Goal: Information Seeking & Learning: Learn about a topic

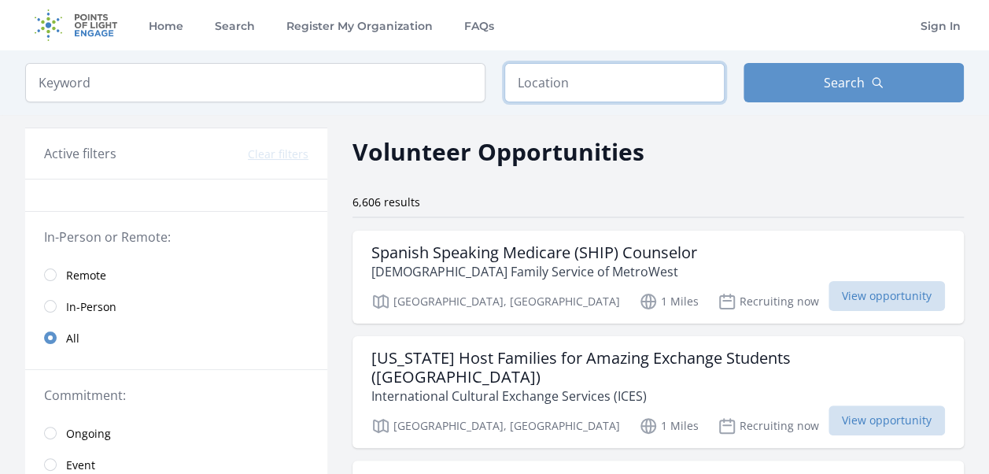
click at [571, 77] on input "text" at bounding box center [614, 82] width 220 height 39
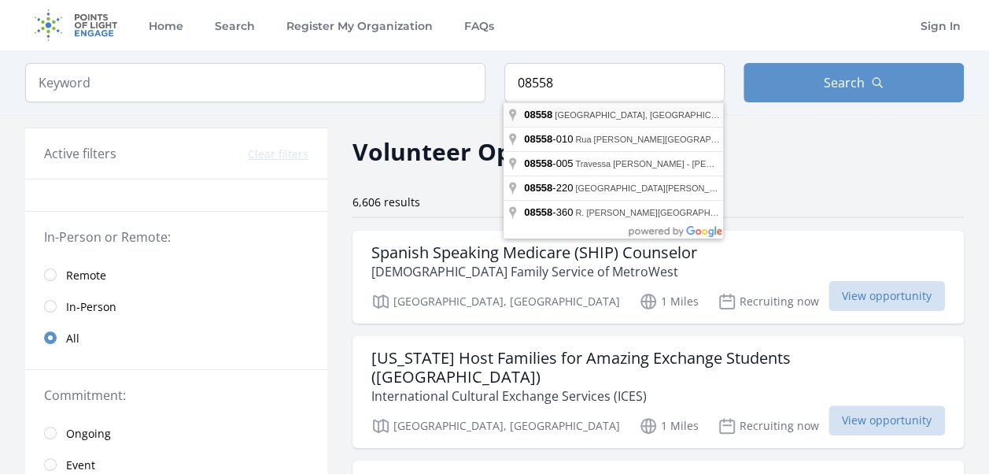
type input "Skillman, NJ 08558, USA"
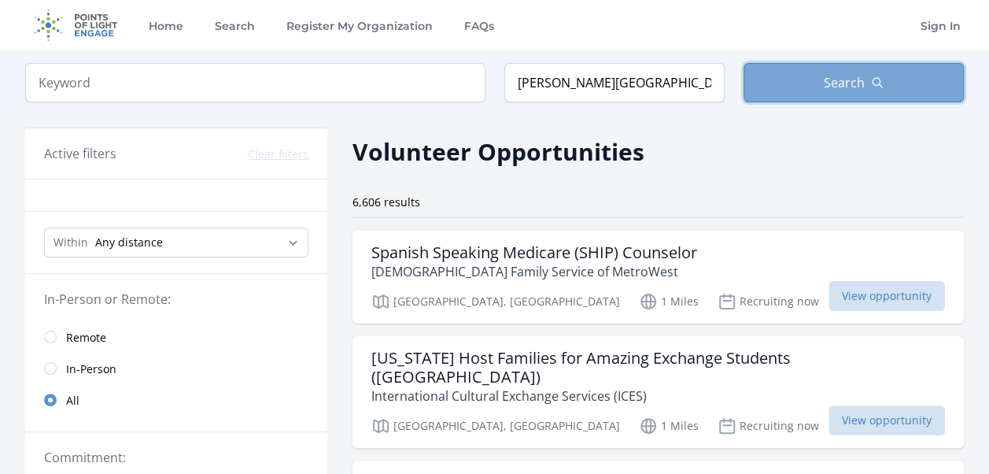
click at [886, 79] on button "Search" at bounding box center [853, 82] width 220 height 39
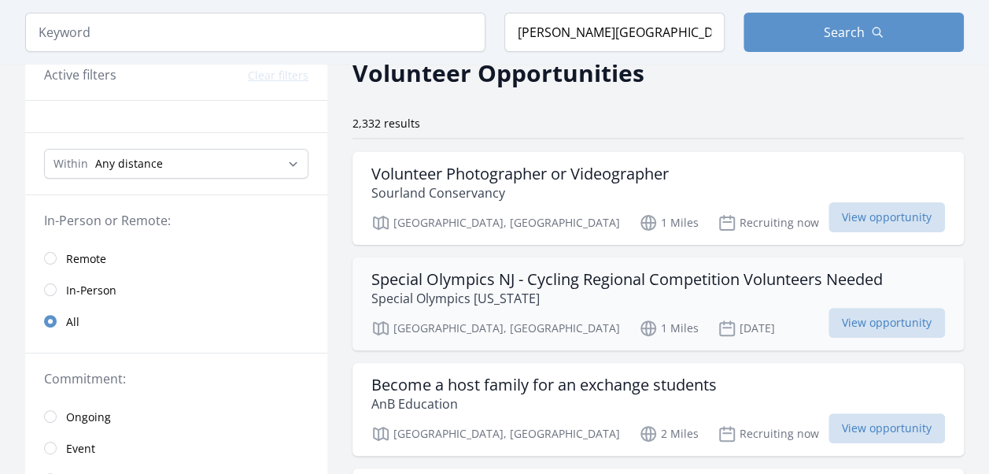
scroll to position [157, 0]
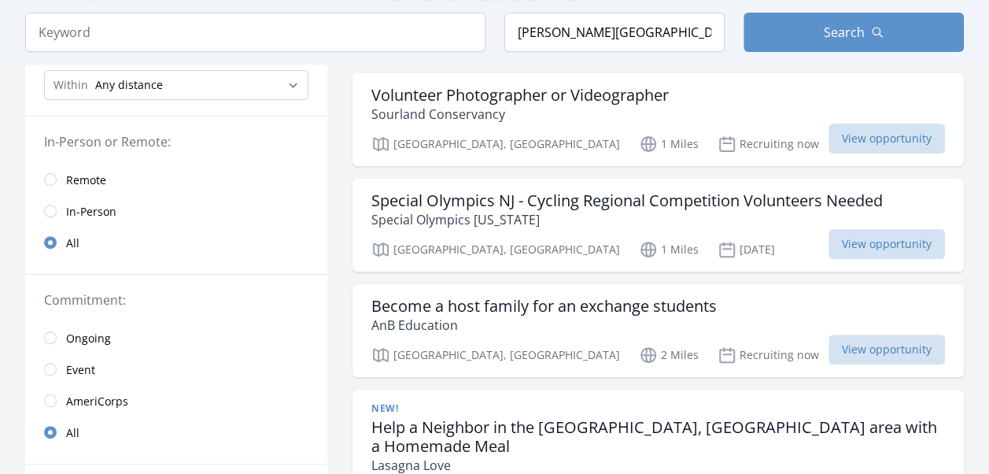
drag, startPoint x: 854, startPoint y: 240, endPoint x: 338, endPoint y: 337, distance: 525.1
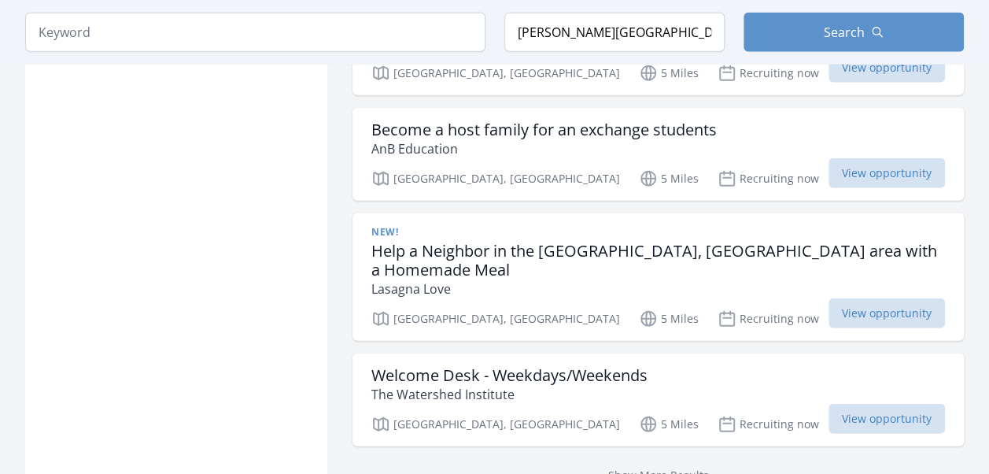
scroll to position [2124, 0]
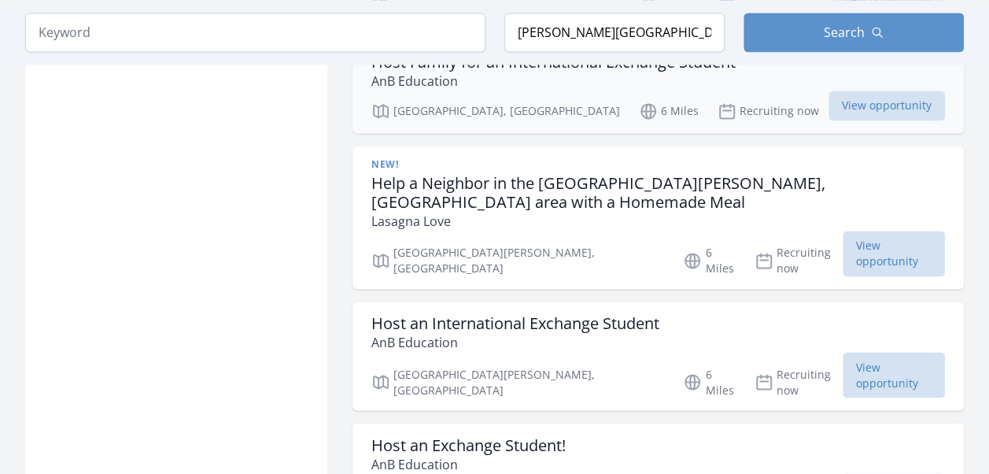
scroll to position [4248, 0]
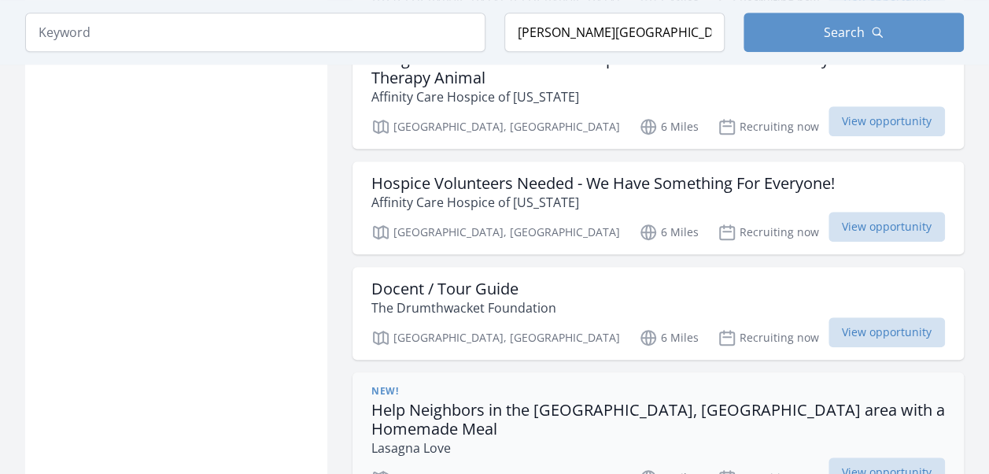
scroll to position [6607, 0]
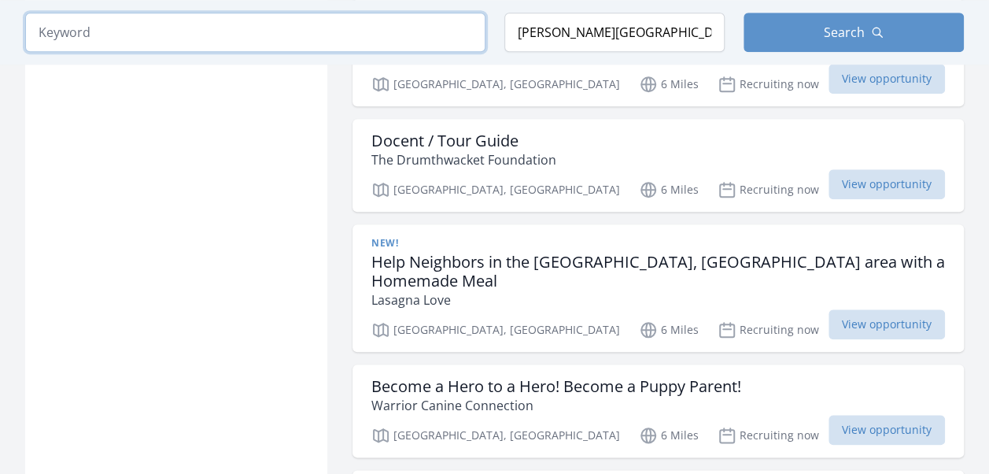
click at [393, 39] on input "search" at bounding box center [255, 32] width 460 height 39
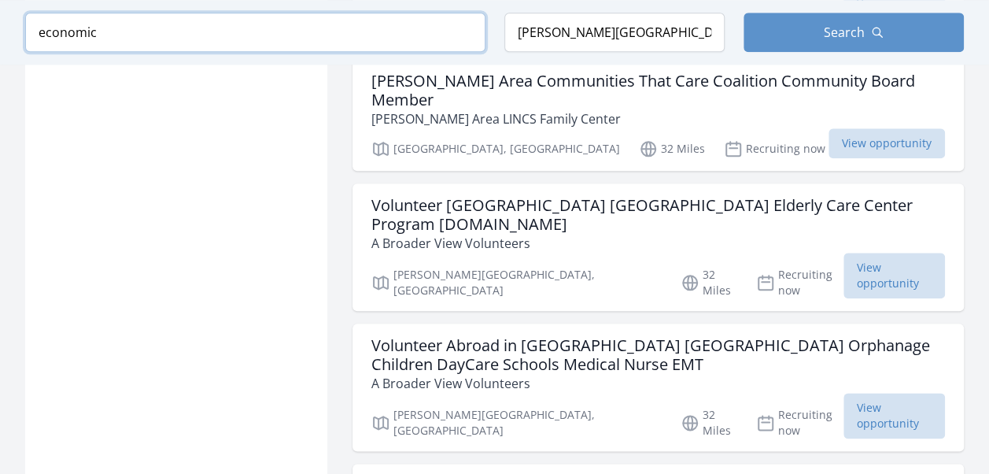
click button "submit" at bounding box center [0, 0] width 0 height 0
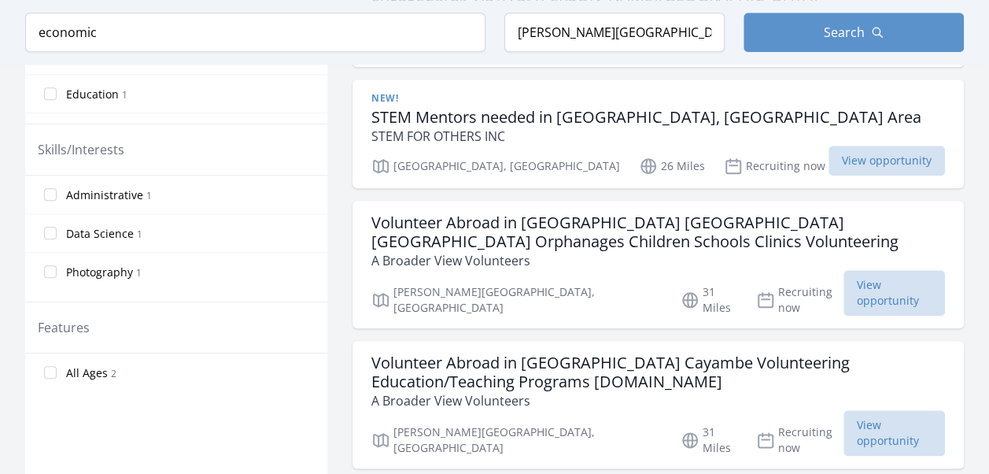
scroll to position [708, 0]
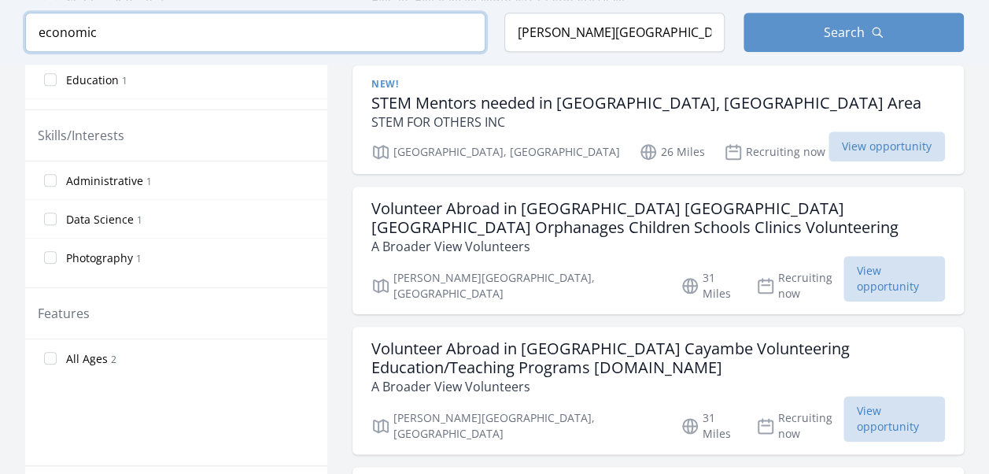
drag, startPoint x: 203, startPoint y: 31, endPoint x: 0, endPoint y: 17, distance: 203.5
click button "submit" at bounding box center [0, 0] width 0 height 0
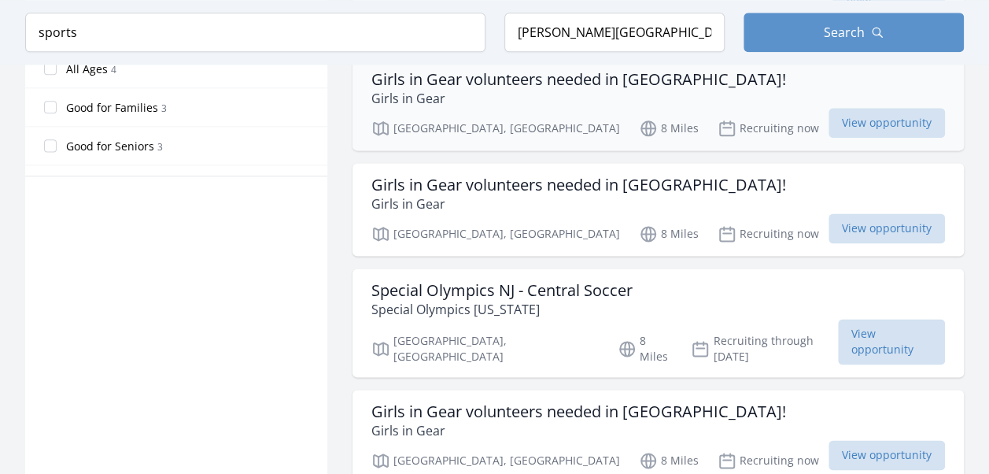
scroll to position [991, 0]
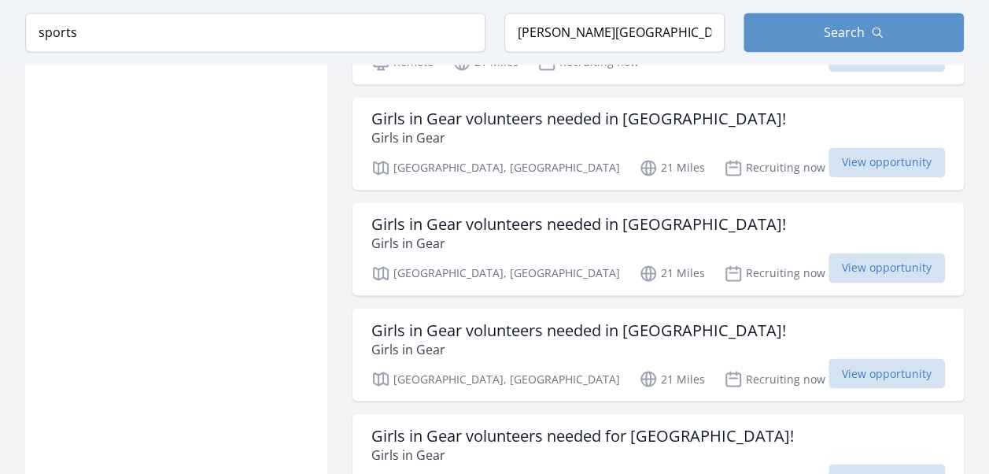
scroll to position [4216, 0]
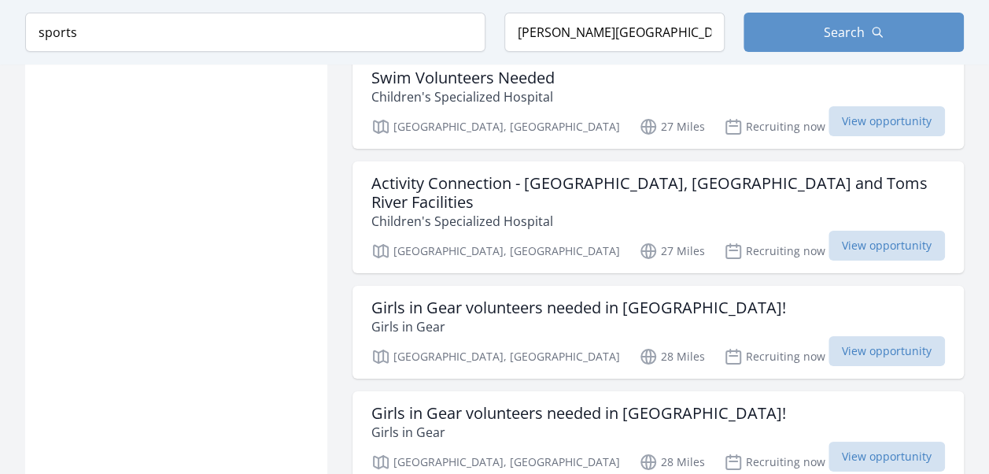
scroll to position [5868, 0]
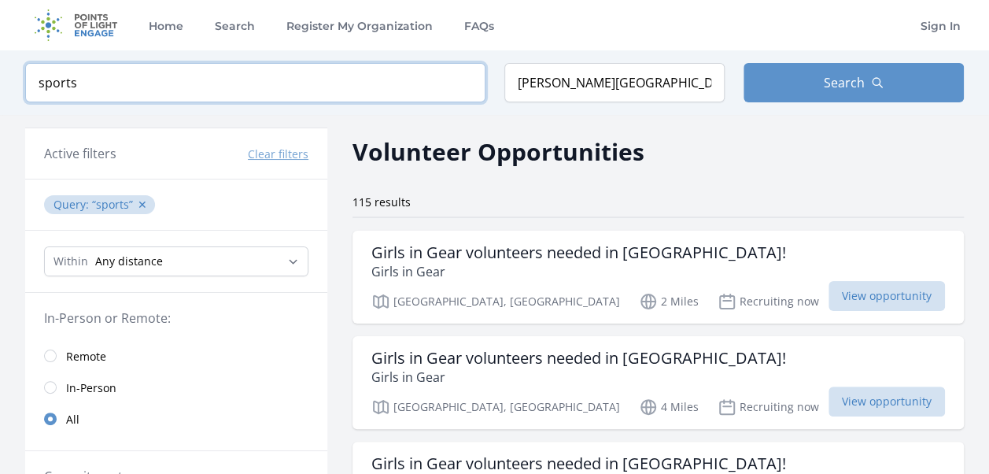
click at [311, 72] on input "sports" at bounding box center [255, 82] width 460 height 39
drag, startPoint x: 311, startPoint y: 72, endPoint x: 2, endPoint y: 72, distance: 309.1
click at [2, 72] on div "Keyword sports Location Skillman, NJ 08558, USA Search" at bounding box center [494, 82] width 989 height 65
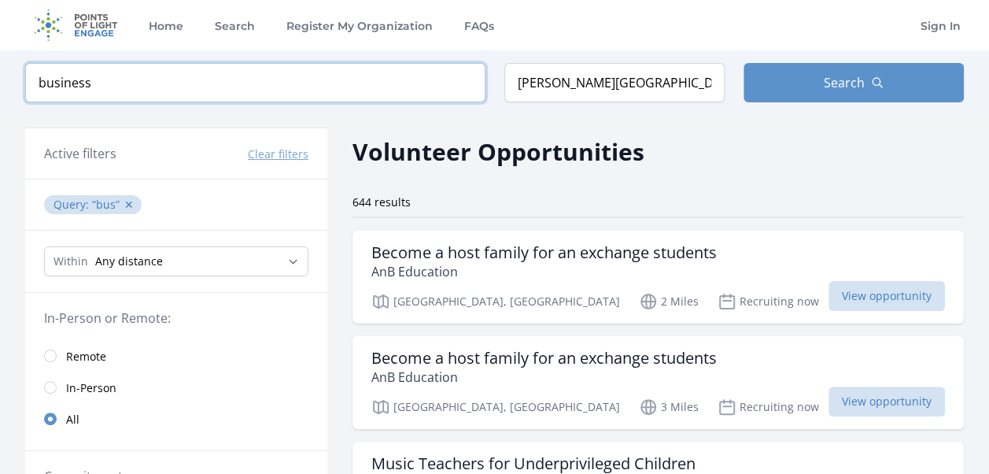
click button "submit" at bounding box center [0, 0] width 0 height 0
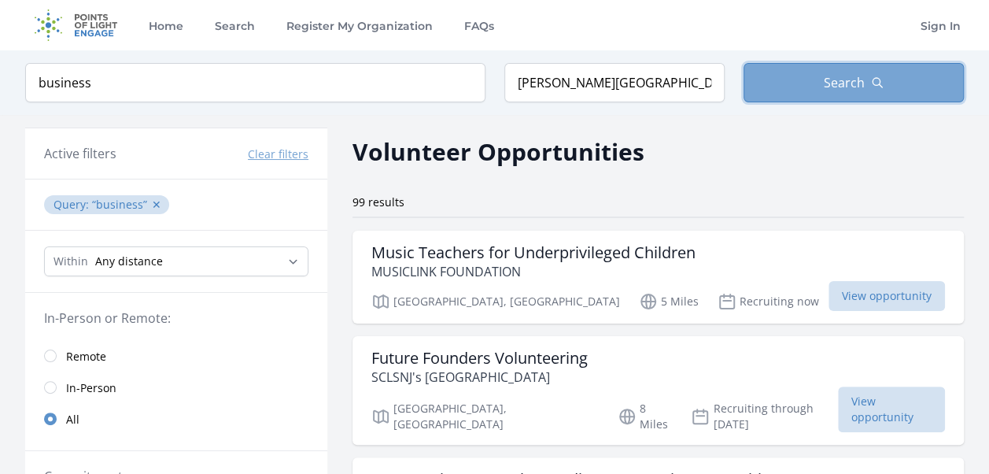
click at [871, 88] on button "Search" at bounding box center [853, 82] width 220 height 39
click at [831, 78] on span "Search" at bounding box center [844, 82] width 41 height 19
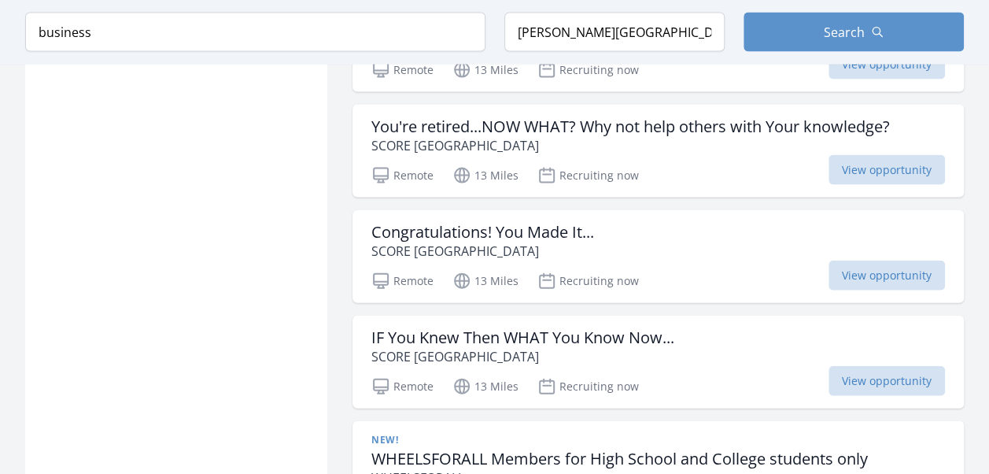
scroll to position [1652, 0]
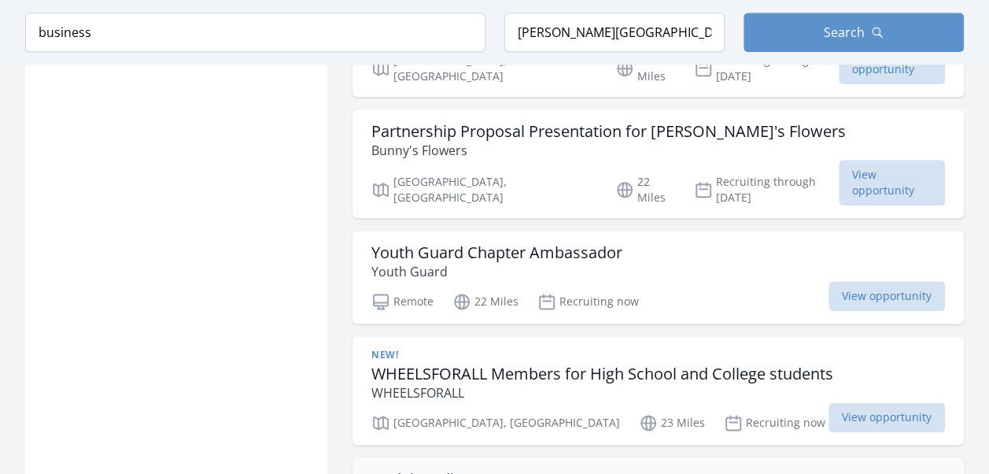
scroll to position [3933, 0]
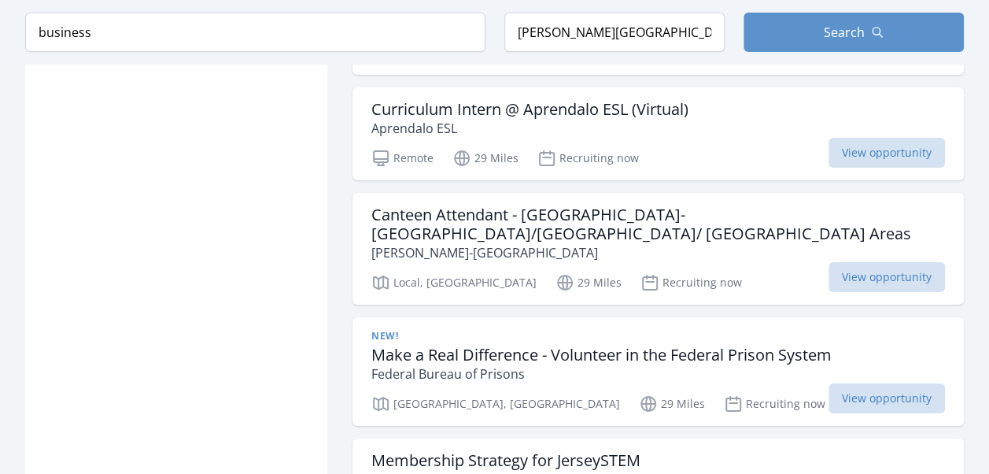
scroll to position [5742, 0]
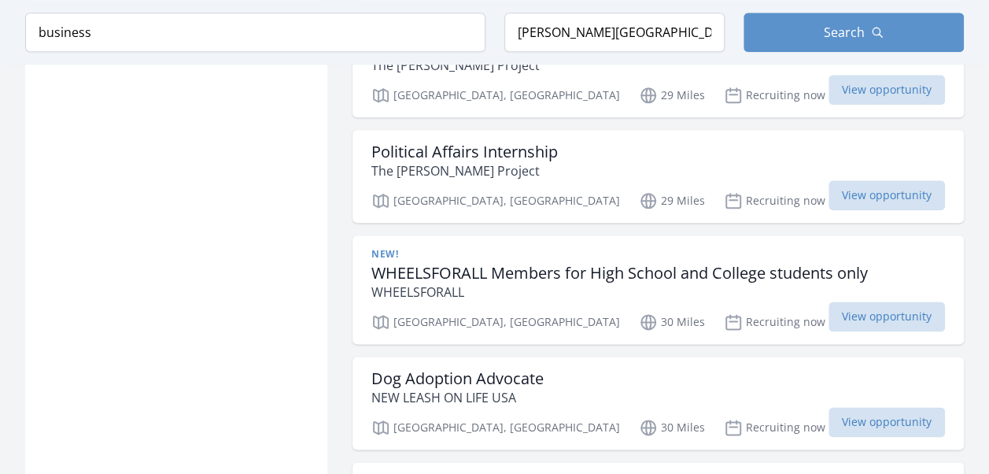
scroll to position [7001, 0]
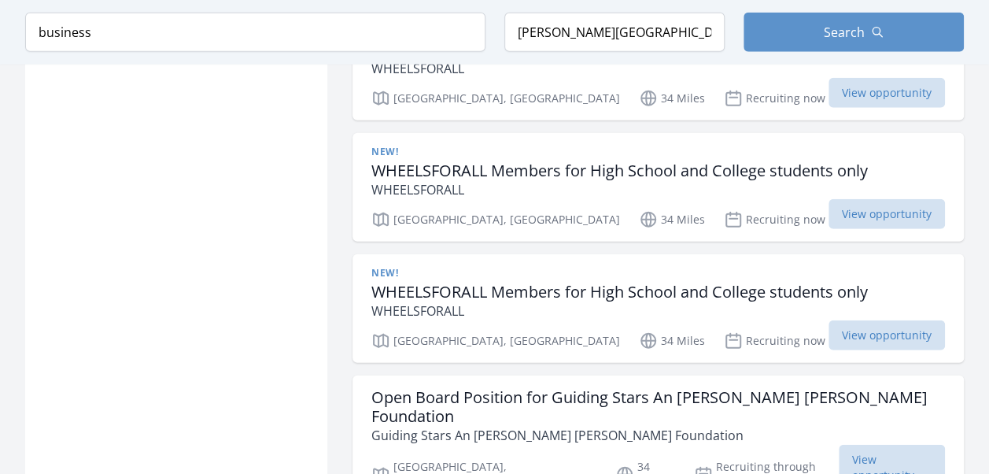
scroll to position [11023, 0]
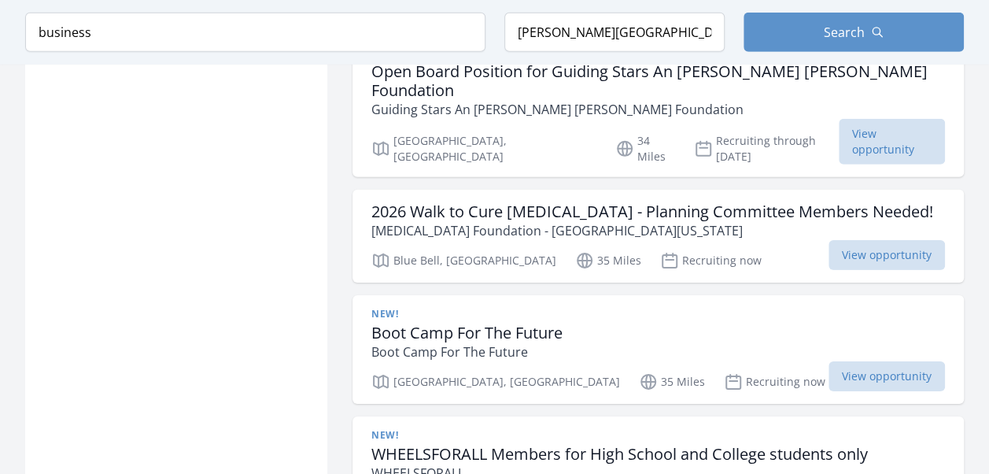
scroll to position [11181, 0]
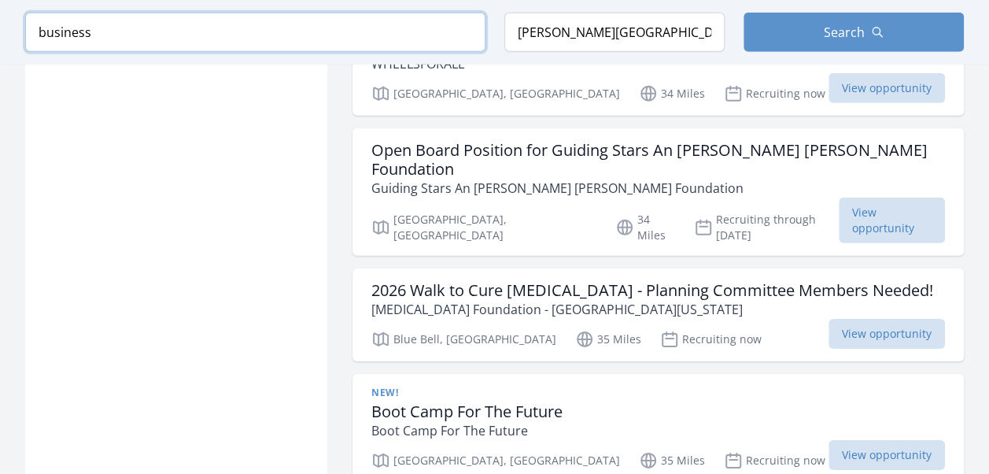
click at [345, 37] on input "business" at bounding box center [255, 32] width 460 height 39
type input "b"
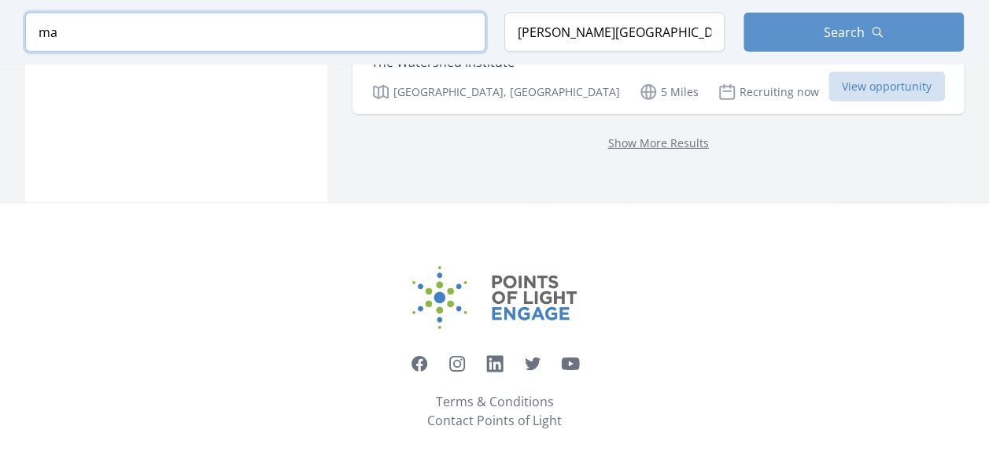
scroll to position [2336, 0]
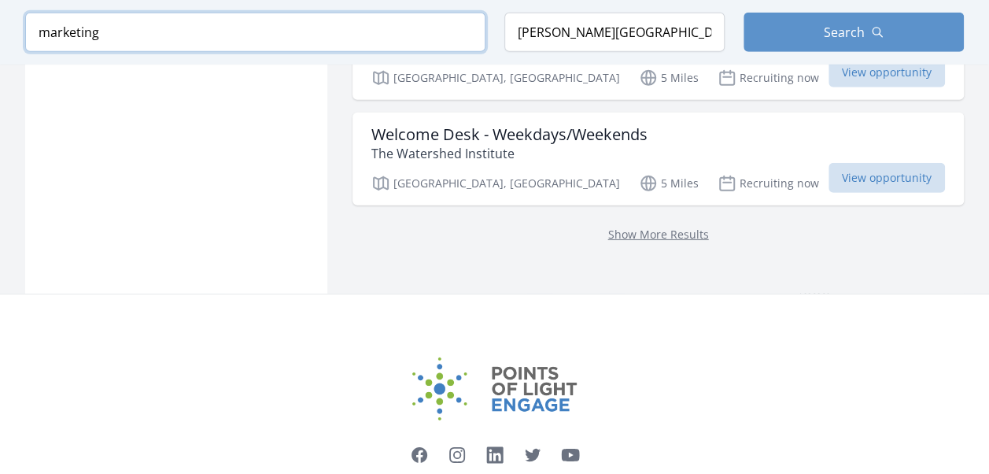
type input "marketing"
click button "submit" at bounding box center [0, 0] width 0 height 0
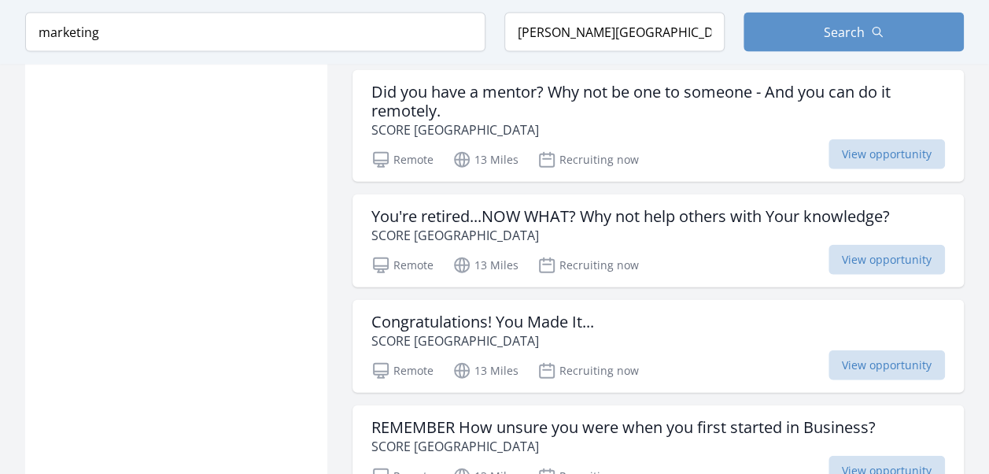
scroll to position [1966, 0]
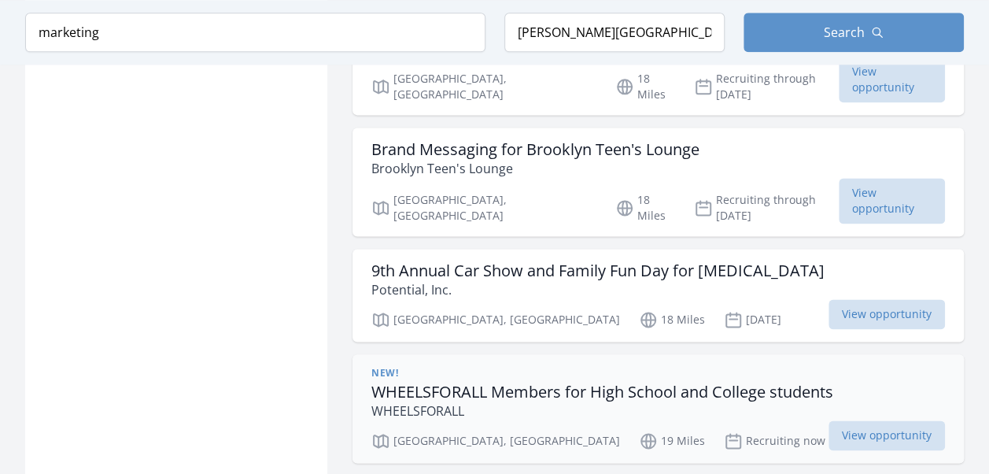
scroll to position [4169, 0]
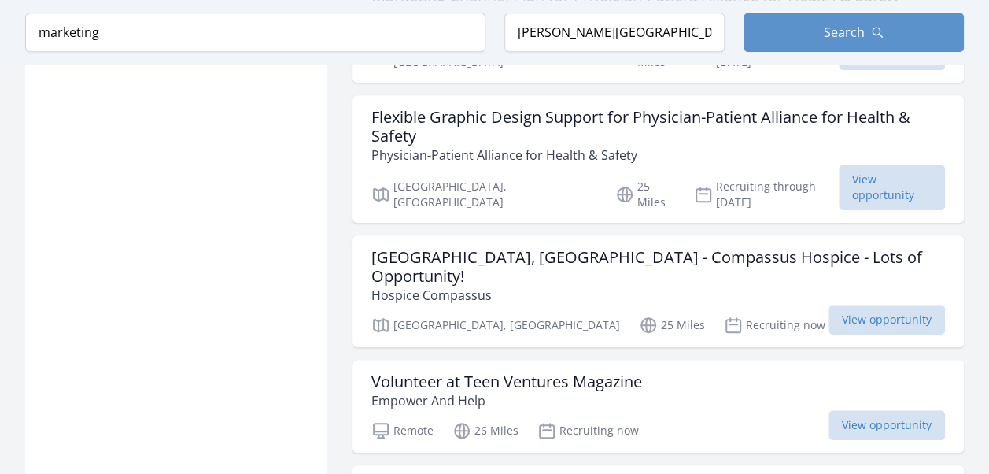
scroll to position [6529, 0]
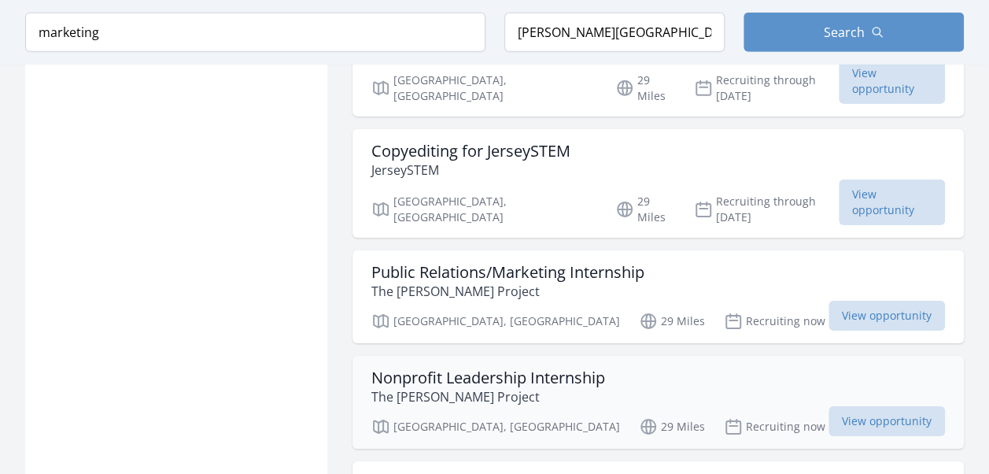
scroll to position [8495, 0]
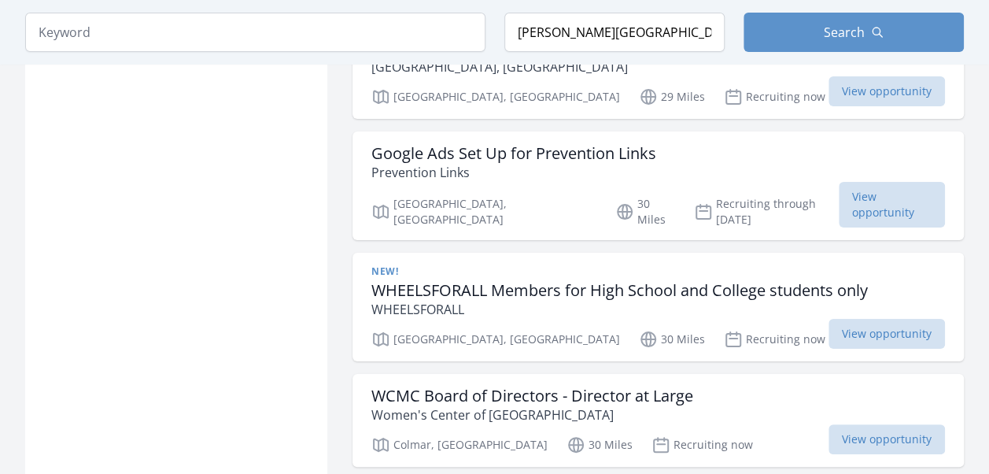
type input "business"
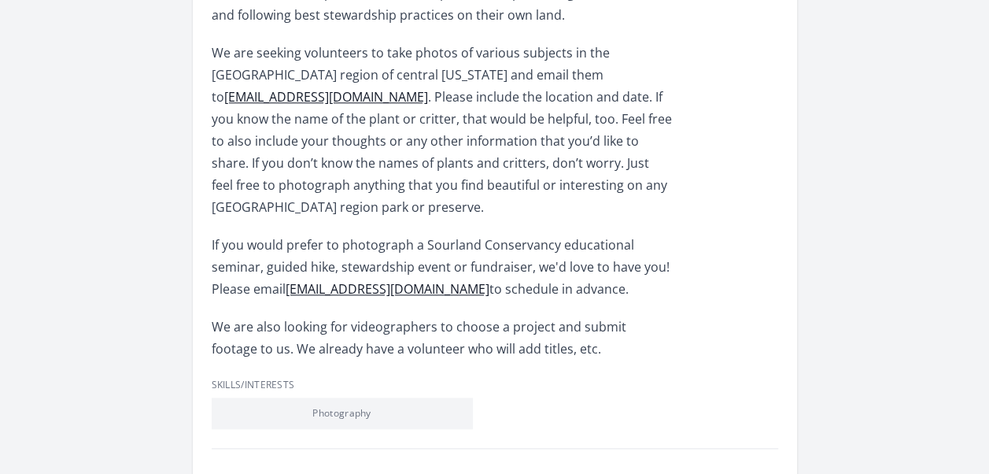
scroll to position [944, 0]
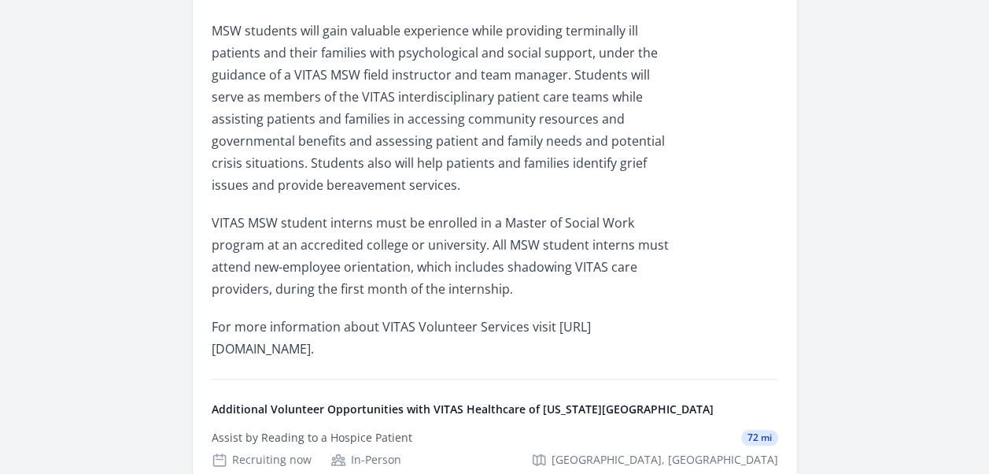
scroll to position [629, 0]
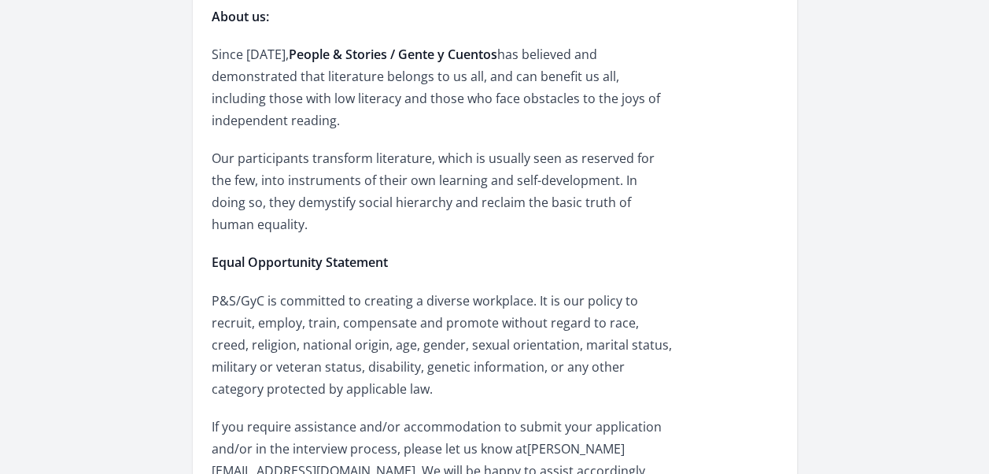
scroll to position [1495, 0]
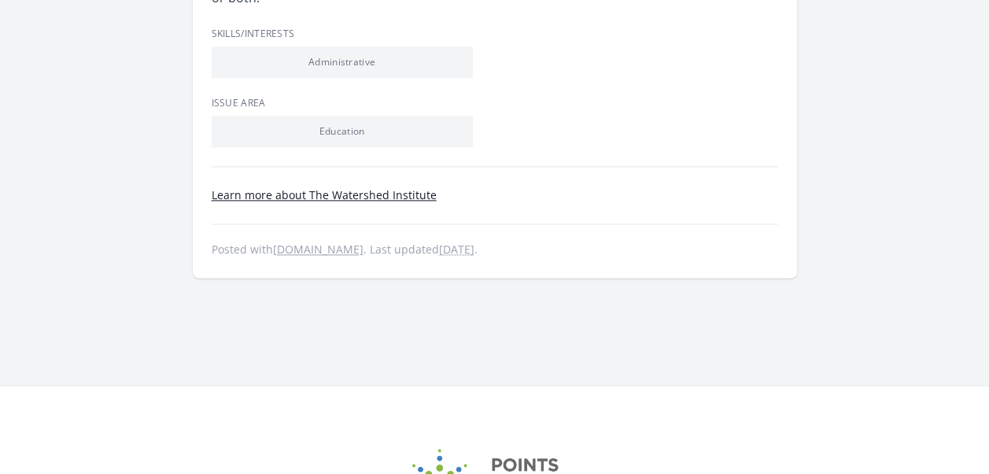
scroll to position [472, 0]
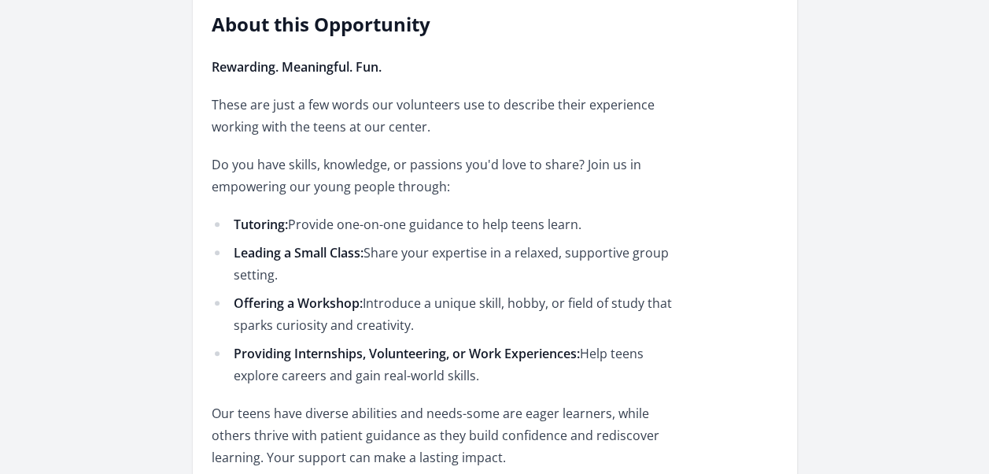
scroll to position [708, 0]
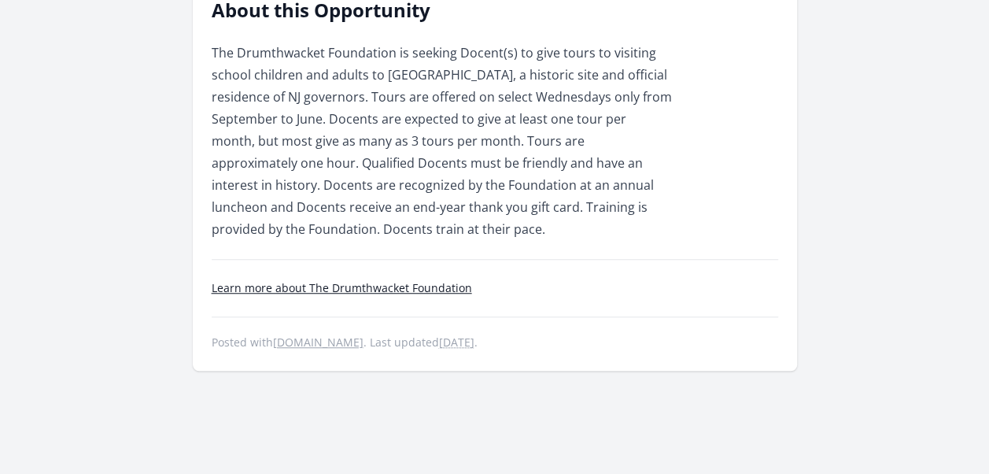
scroll to position [472, 0]
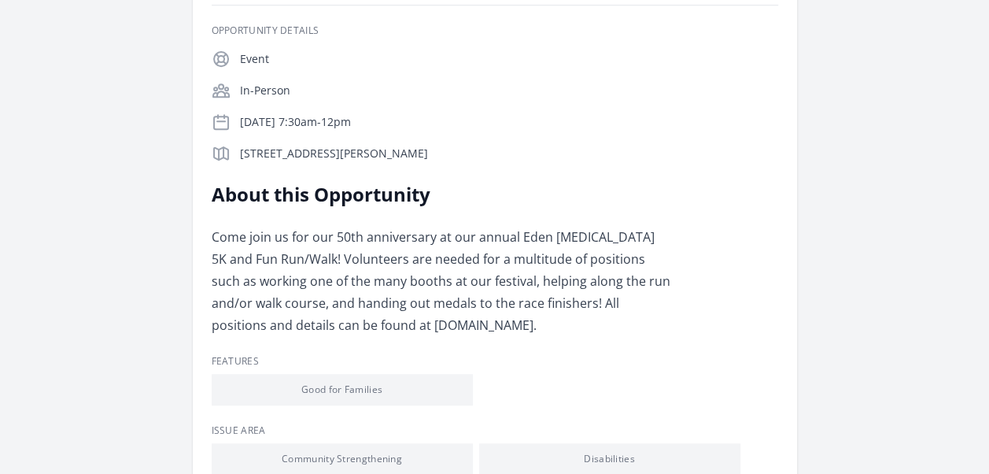
scroll to position [315, 0]
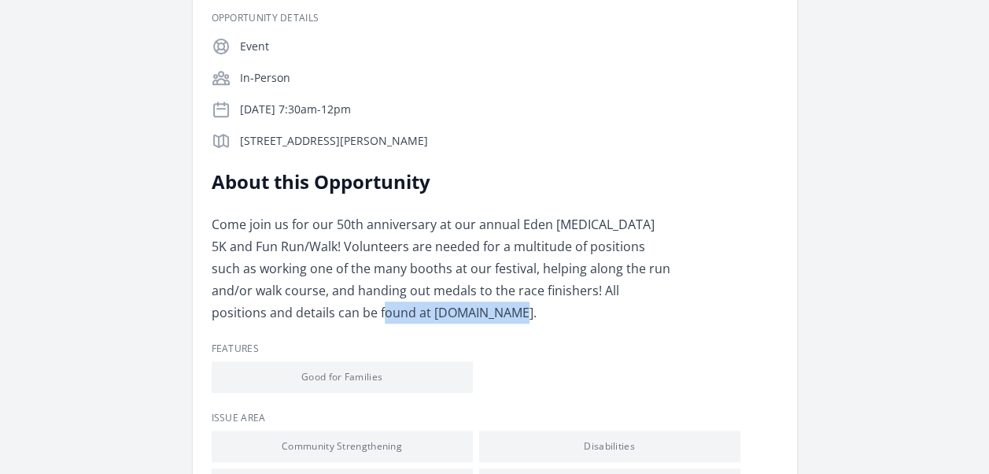
drag, startPoint x: 444, startPoint y: 314, endPoint x: 307, endPoint y: 315, distance: 136.9
click at [307, 315] on p "Come join us for our 50th anniversary at our annual Eden [MEDICAL_DATA] 5K and …" at bounding box center [442, 268] width 460 height 110
copy p "[DOMAIN_NAME]"
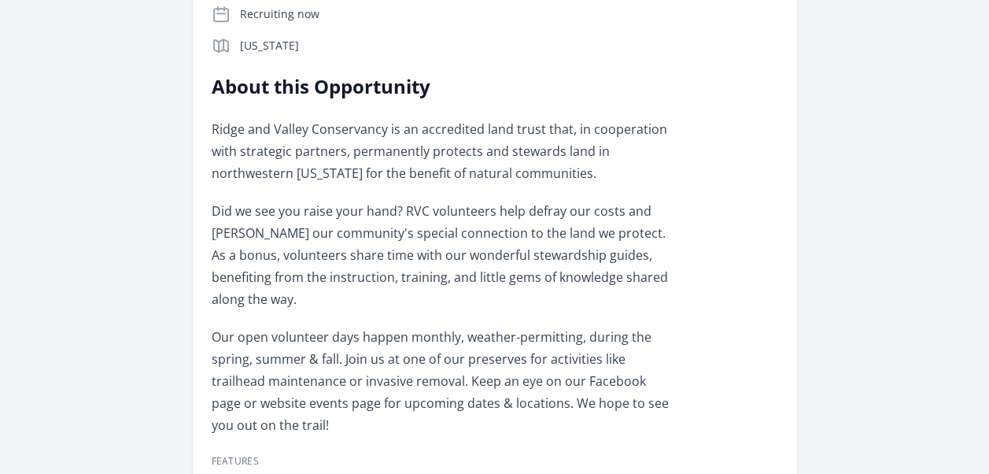
scroll to position [472, 0]
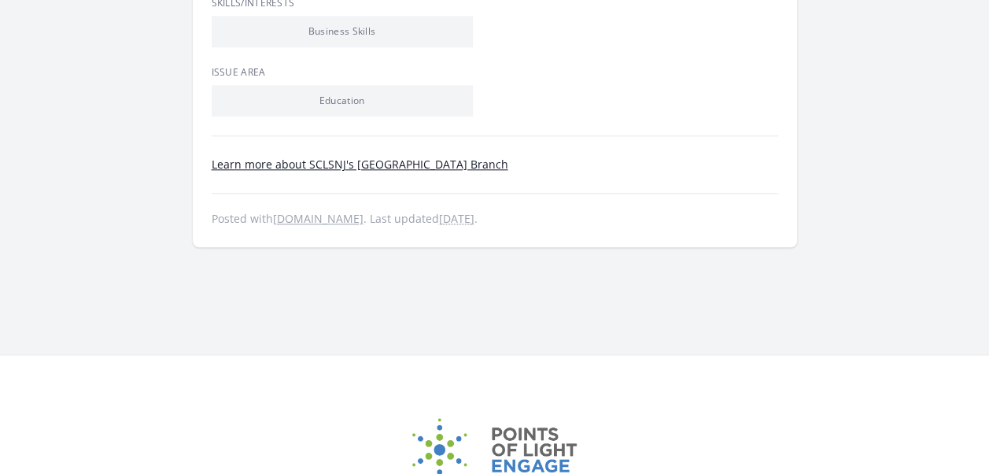
scroll to position [865, 0]
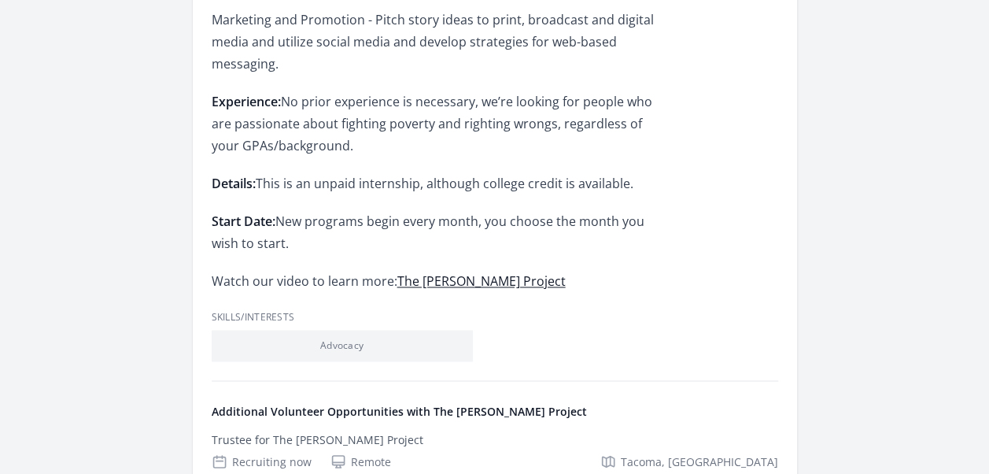
scroll to position [1180, 0]
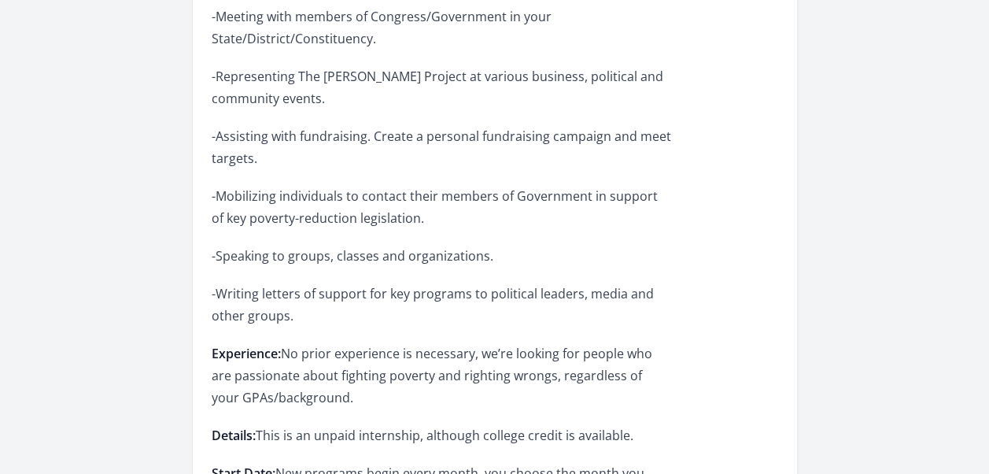
scroll to position [944, 0]
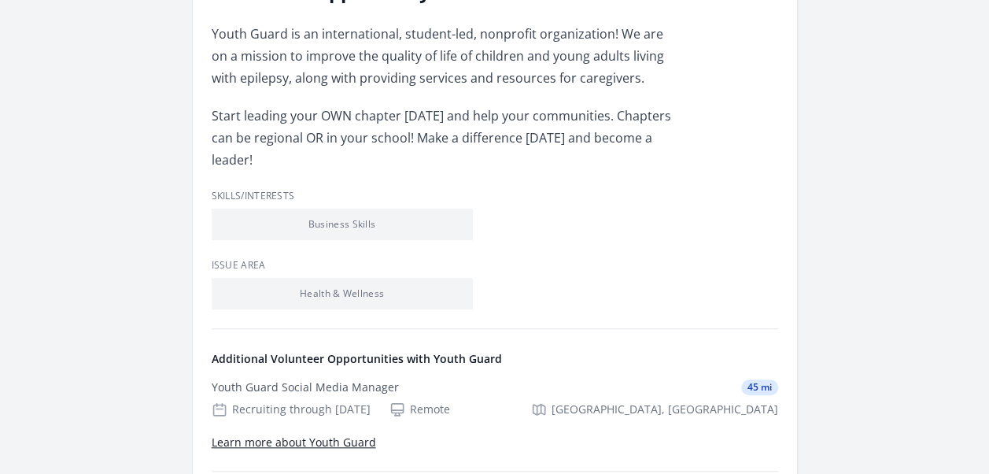
scroll to position [629, 0]
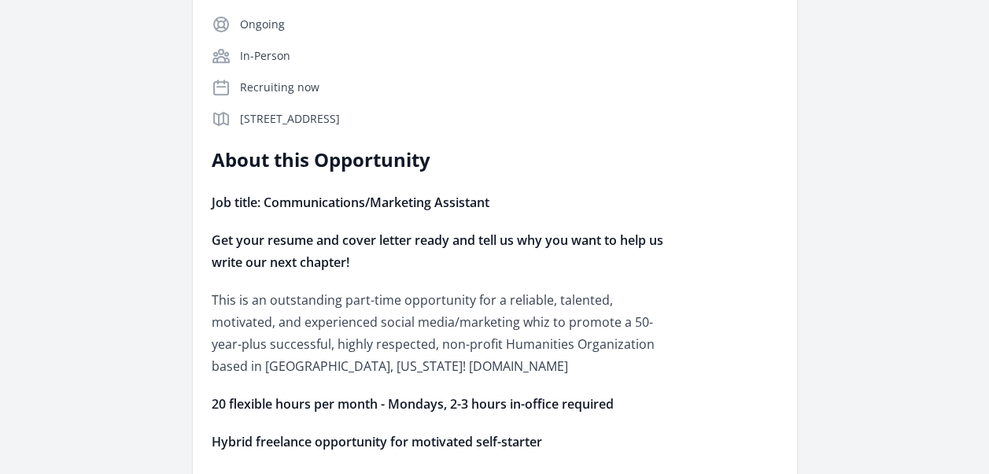
scroll to position [315, 0]
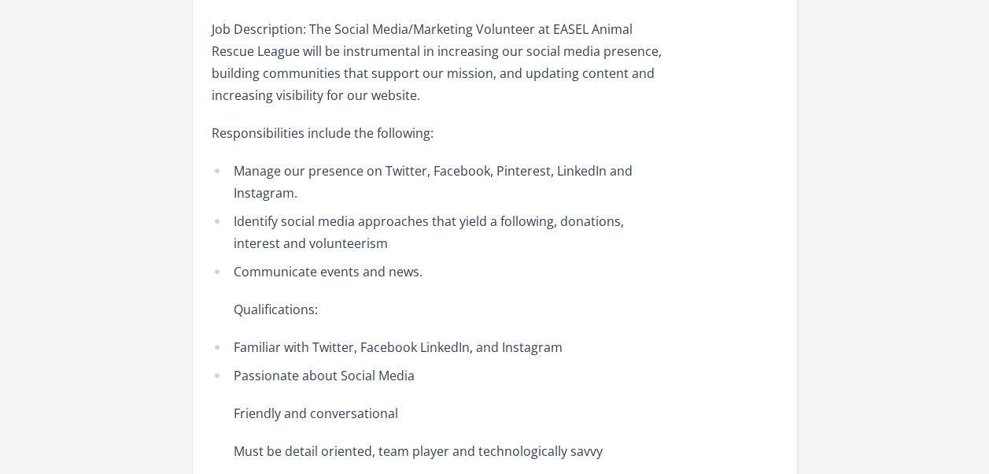
scroll to position [157, 0]
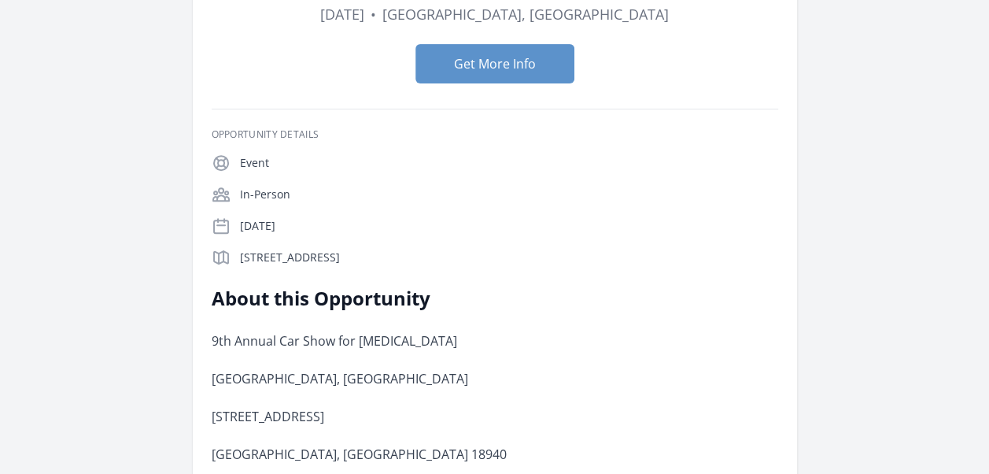
scroll to position [393, 0]
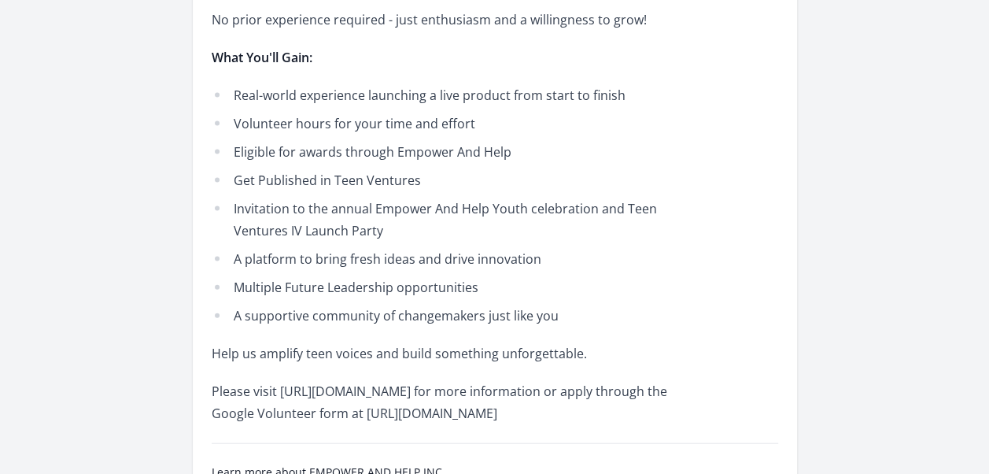
scroll to position [1731, 0]
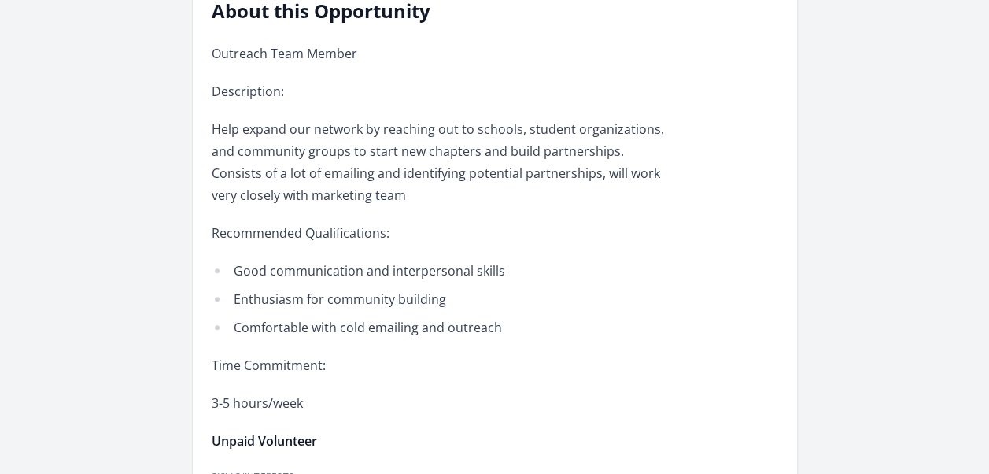
scroll to position [472, 0]
